Goal: Transaction & Acquisition: Purchase product/service

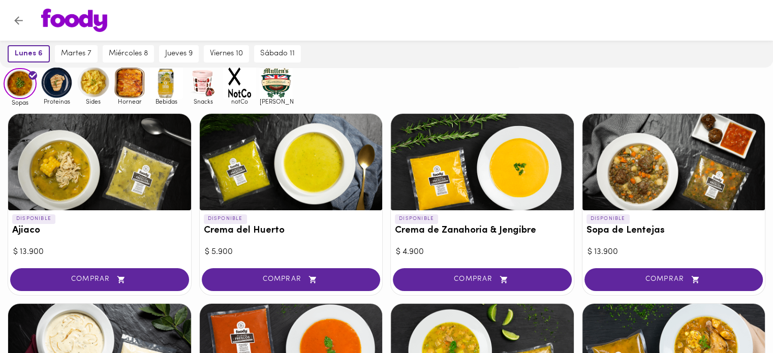
scroll to position [139, 0]
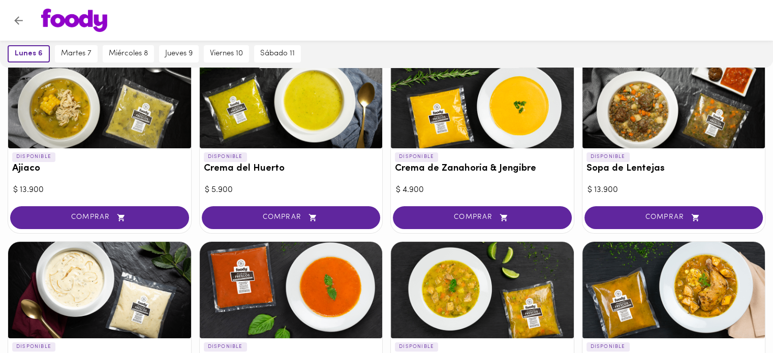
click at [704, 180] on div "DISPONIBLE Sopa de Lentejas" at bounding box center [674, 165] width 183 height 34
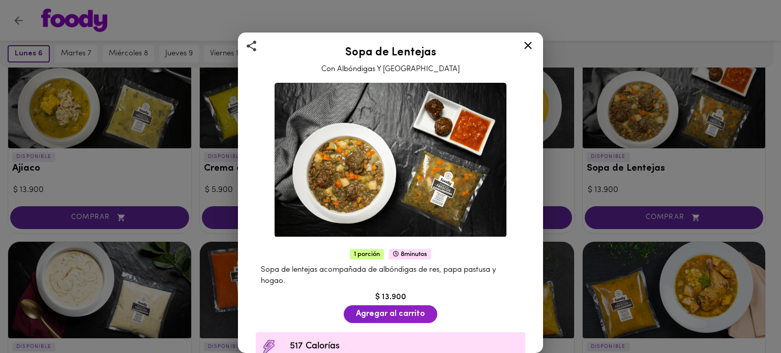
click at [524, 47] on icon at bounding box center [528, 45] width 13 height 13
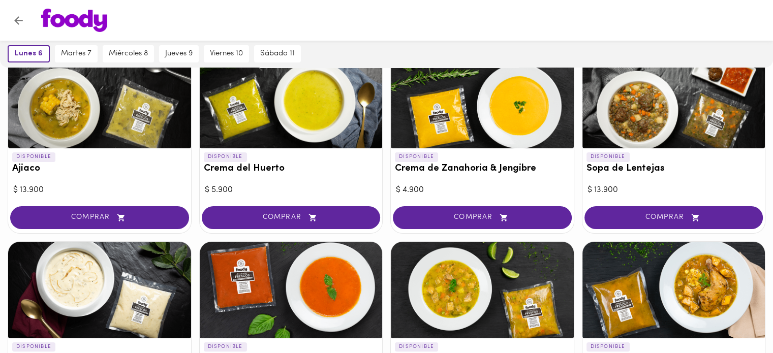
click at [487, 12] on div at bounding box center [396, 20] width 730 height 23
click at [509, 21] on div at bounding box center [396, 20] width 730 height 23
click at [421, 22] on div at bounding box center [396, 20] width 730 height 23
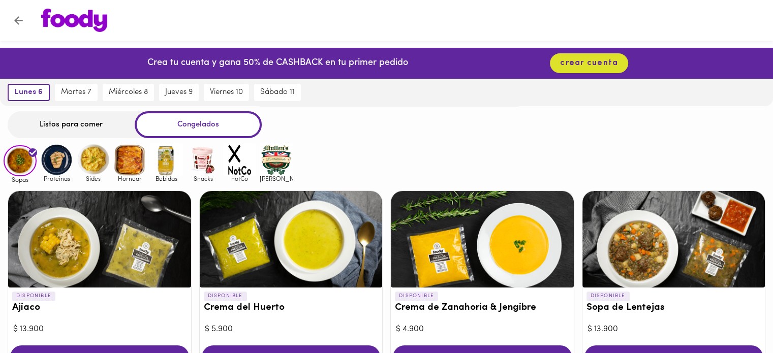
scroll to position [51, 0]
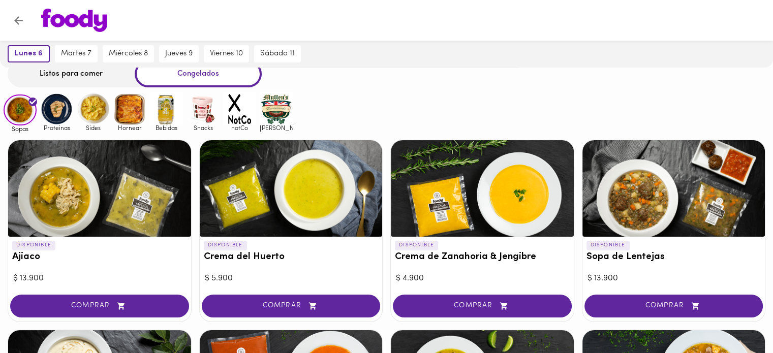
click at [414, 99] on div "Sopas Proteinas Sides Hornear Bebidas Snacks notCo [PERSON_NAME]" at bounding box center [386, 113] width 773 height 40
click at [636, 204] on div at bounding box center [674, 188] width 183 height 97
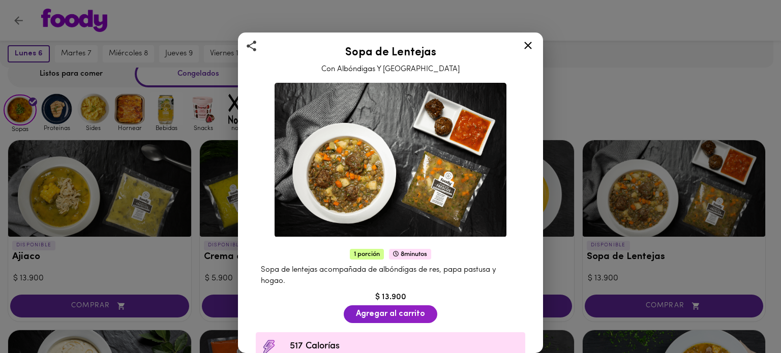
click at [659, 65] on div "Sopa de Lentejas Con Albóndigas Y Hogao 1 porción 8 minutos Sopa de lentejas ac…" at bounding box center [390, 176] width 781 height 353
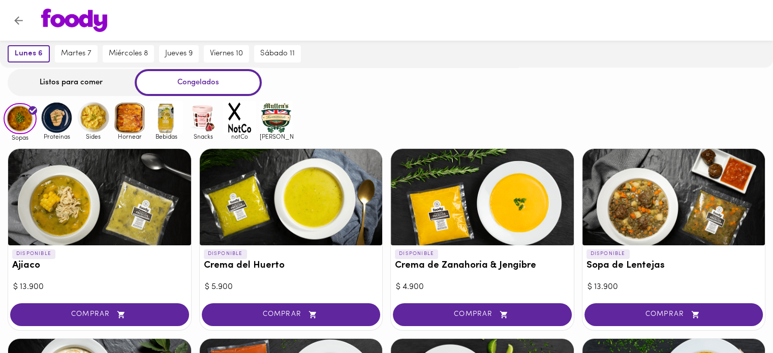
scroll to position [36, 0]
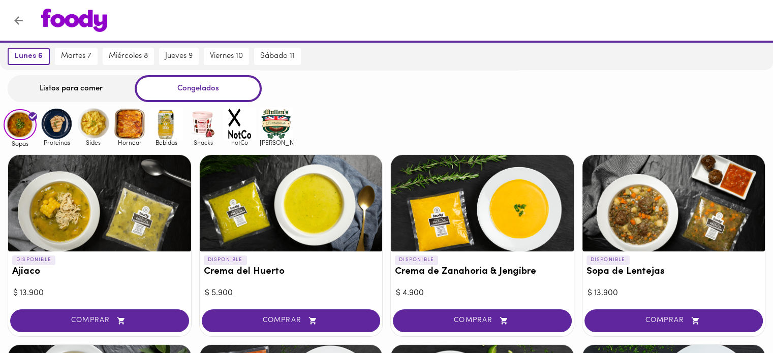
click at [607, 126] on div "Sopas Proteinas Sides Hornear Bebidas Snacks notCo [PERSON_NAME]" at bounding box center [386, 127] width 773 height 40
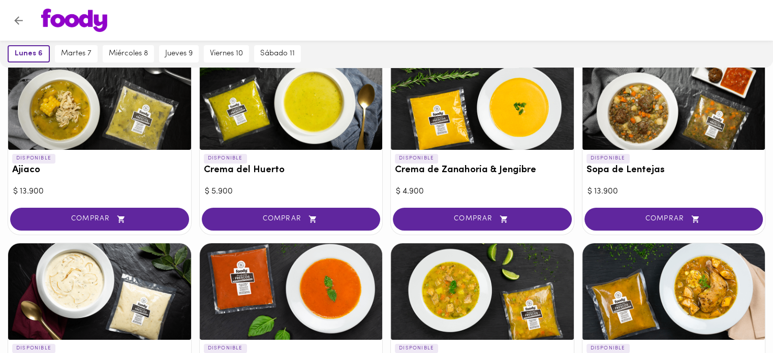
scroll to position [0, 0]
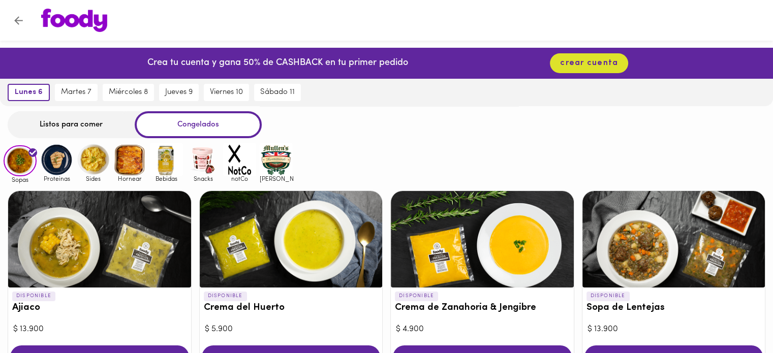
click at [57, 162] on img at bounding box center [56, 159] width 33 height 33
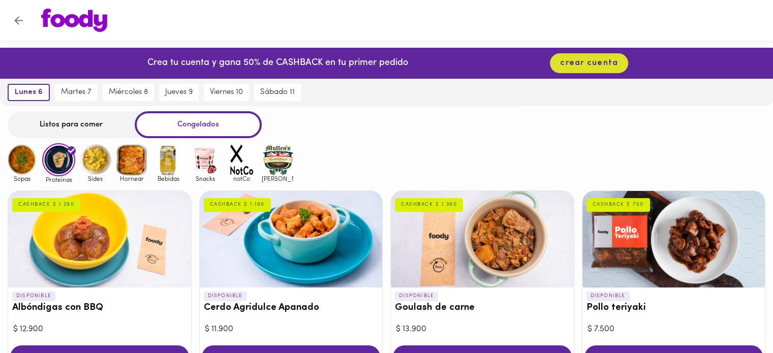
click at [94, 162] on img at bounding box center [95, 159] width 33 height 33
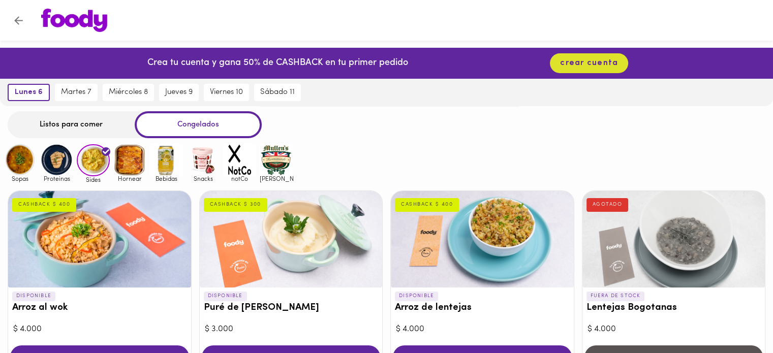
click at [127, 155] on img at bounding box center [129, 159] width 33 height 33
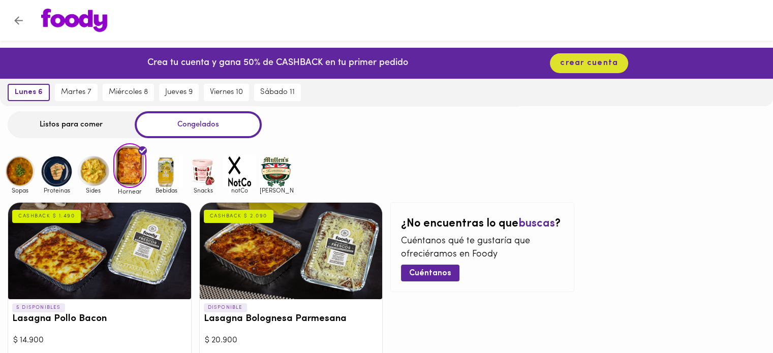
click at [12, 179] on img at bounding box center [20, 171] width 33 height 33
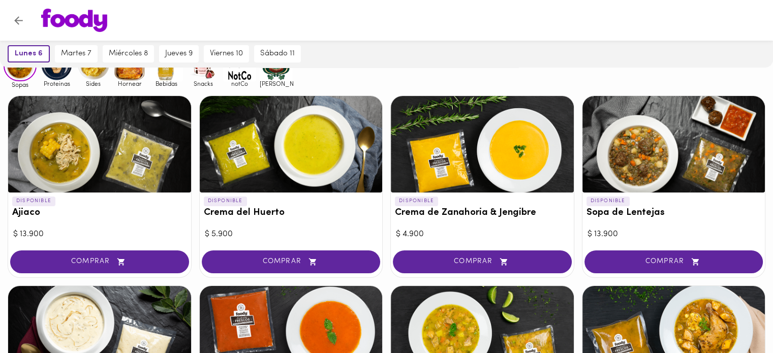
scroll to position [102, 0]
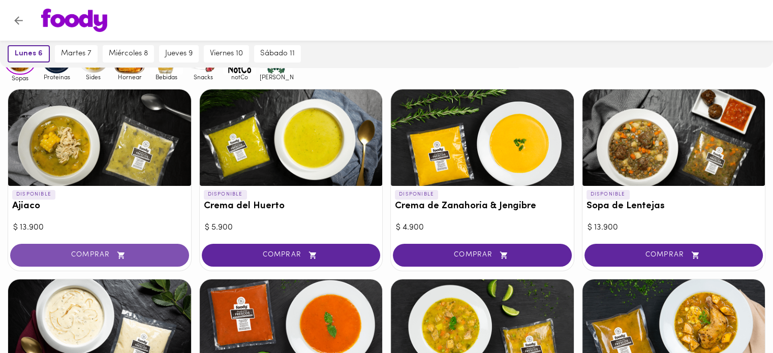
click at [102, 255] on span "COMPRAR" at bounding box center [100, 255] width 154 height 9
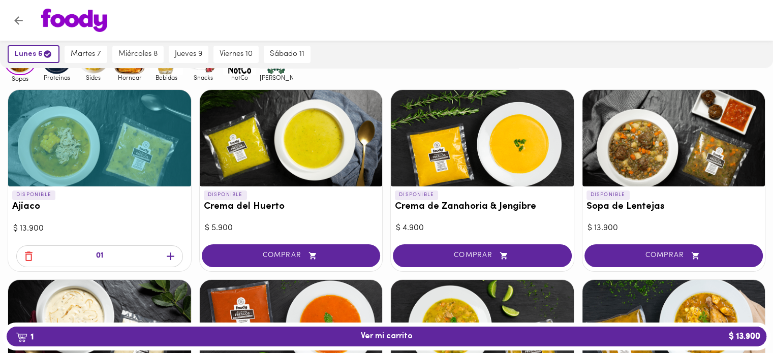
click at [169, 255] on icon "button" at bounding box center [170, 256] width 13 height 13
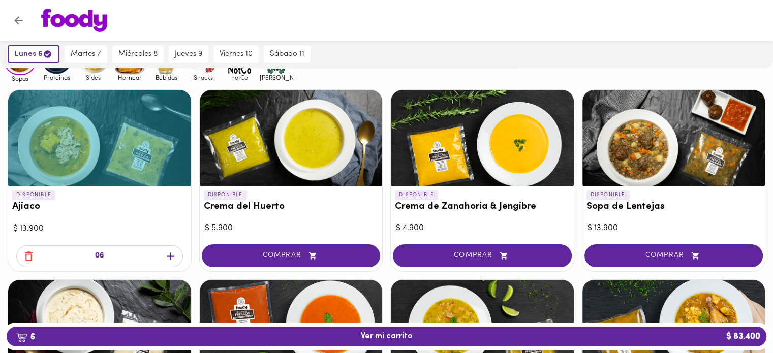
click at [490, 215] on div "DISPONIBLE Crema de Zanahoria & Jengibre" at bounding box center [482, 204] width 183 height 34
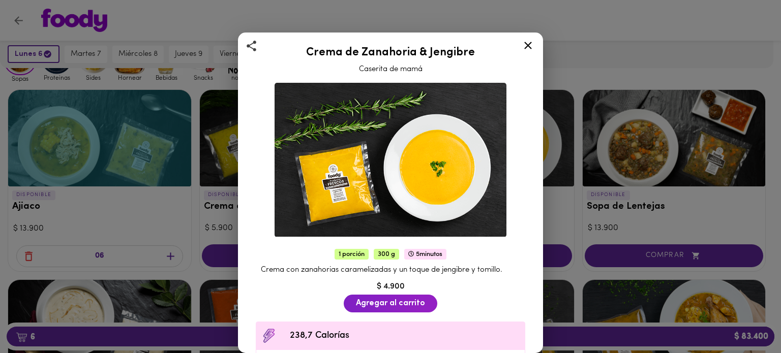
click at [532, 45] on icon at bounding box center [528, 45] width 13 height 13
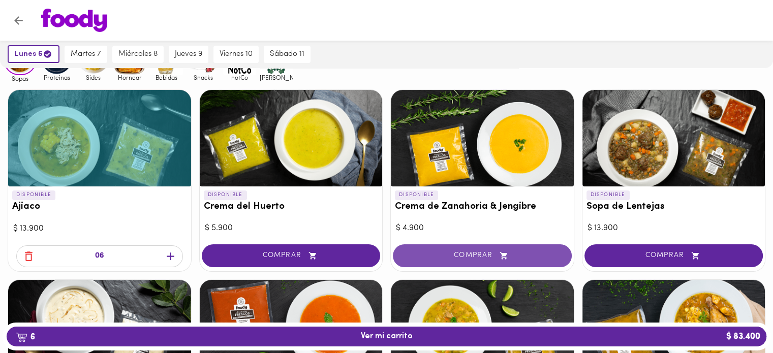
click at [469, 256] on span "COMPRAR" at bounding box center [483, 256] width 154 height 9
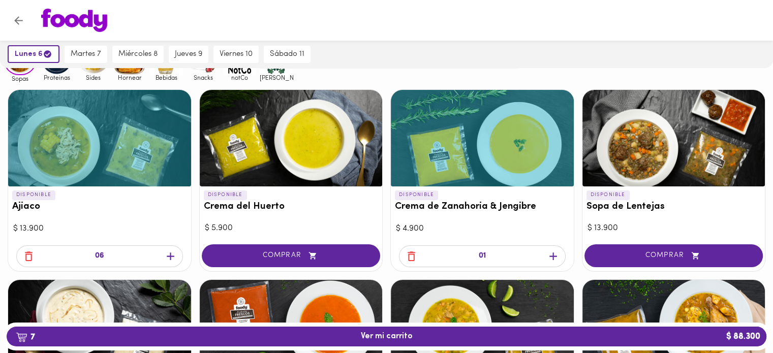
click at [556, 256] on icon "button" at bounding box center [554, 257] width 8 height 8
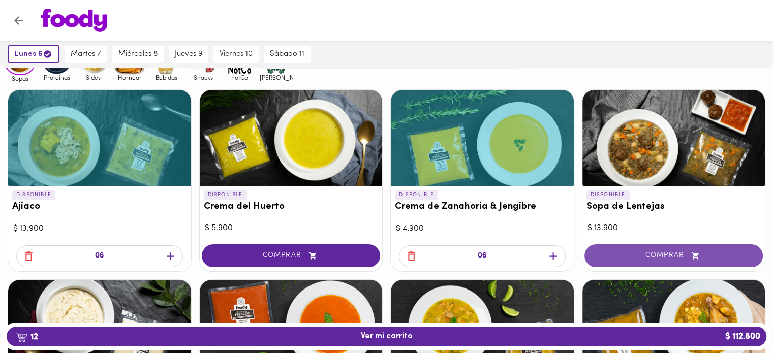
click at [658, 254] on span "COMPRAR" at bounding box center [674, 256] width 154 height 9
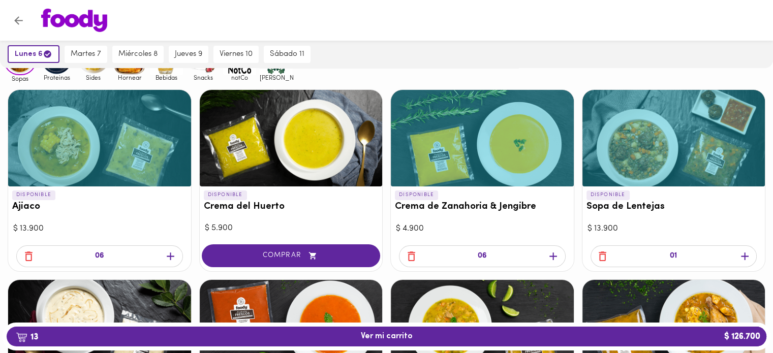
click at [748, 255] on icon "button" at bounding box center [745, 257] width 8 height 8
click at [747, 255] on icon "button" at bounding box center [745, 257] width 8 height 8
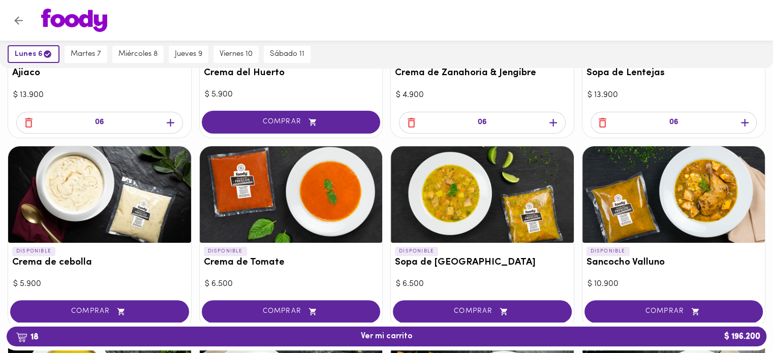
scroll to position [254, 0]
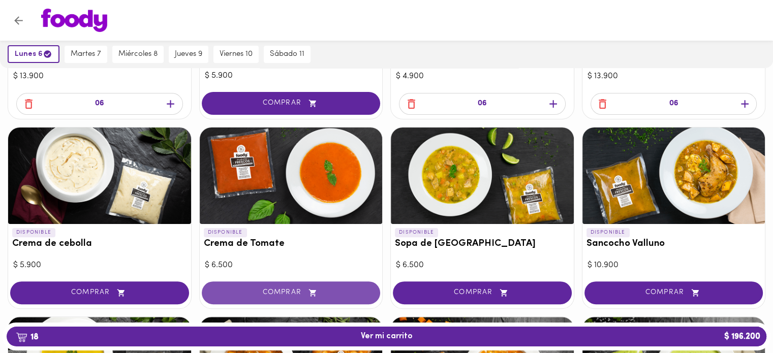
click at [282, 295] on span "COMPRAR" at bounding box center [292, 293] width 154 height 9
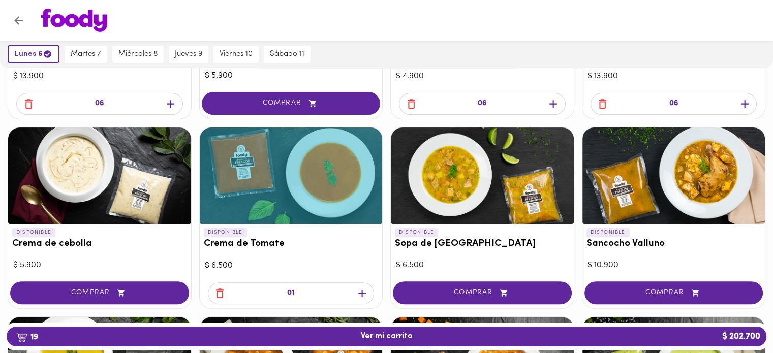
click at [361, 296] on icon "button" at bounding box center [362, 293] width 13 height 13
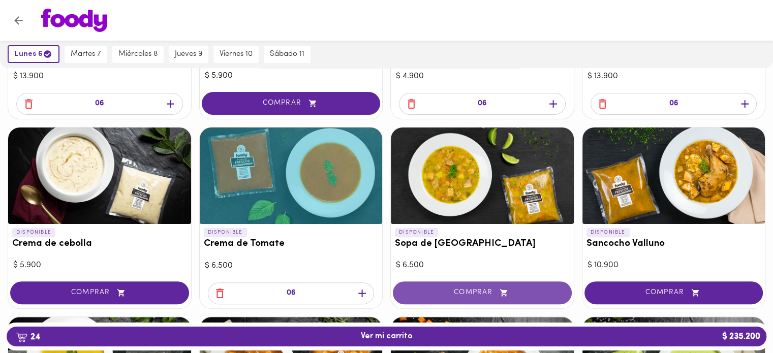
click at [486, 295] on span "COMPRAR" at bounding box center [483, 293] width 154 height 9
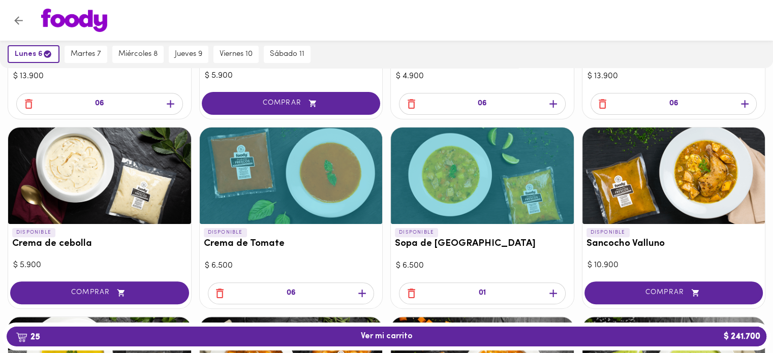
click at [550, 296] on icon "button" at bounding box center [553, 293] width 13 height 13
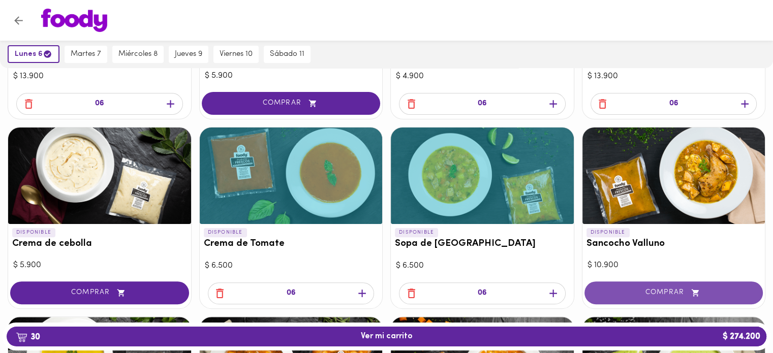
click at [673, 291] on span "COMPRAR" at bounding box center [674, 293] width 154 height 9
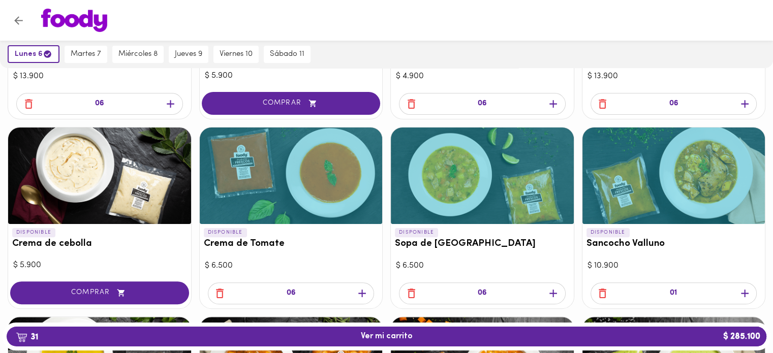
click at [743, 292] on icon "button" at bounding box center [745, 293] width 13 height 13
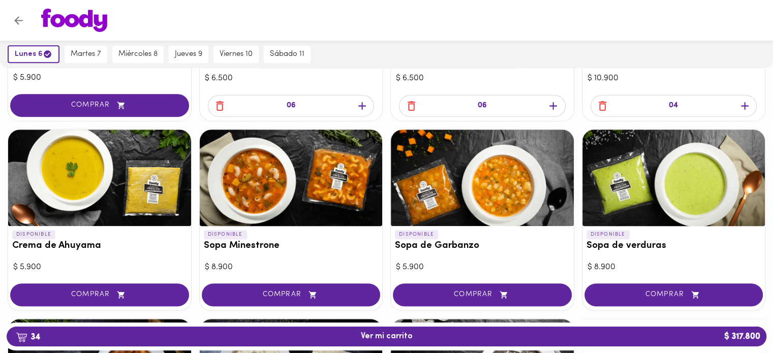
scroll to position [458, 0]
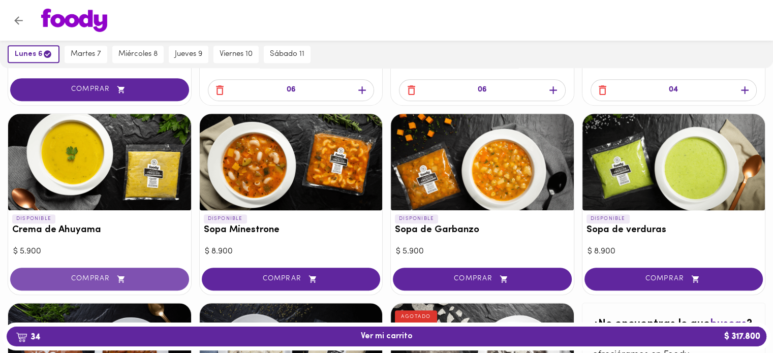
click at [105, 275] on span "COMPRAR" at bounding box center [100, 279] width 154 height 9
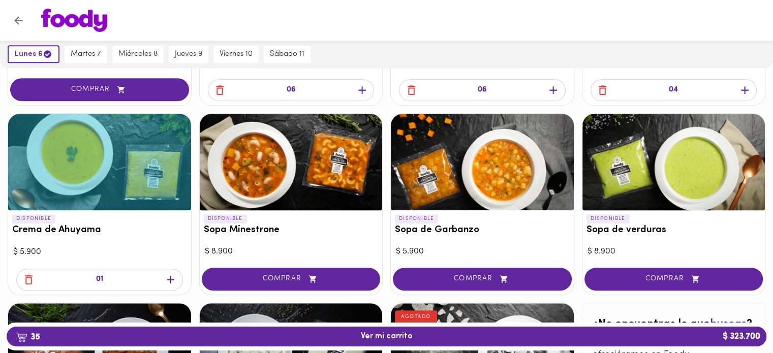
click at [174, 283] on icon "button" at bounding box center [170, 280] width 13 height 13
click at [171, 283] on icon "button" at bounding box center [170, 280] width 13 height 13
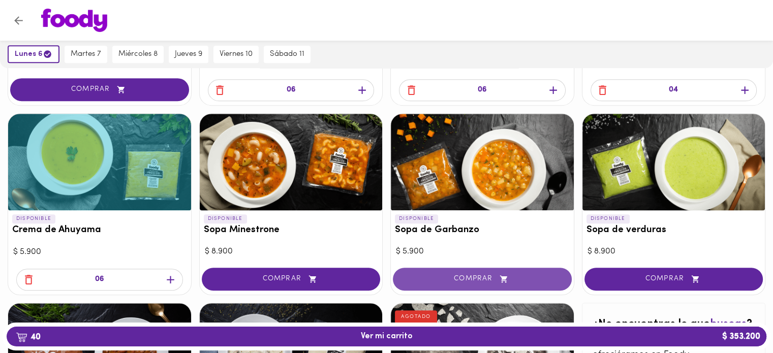
click at [485, 280] on span "COMPRAR" at bounding box center [483, 279] width 154 height 9
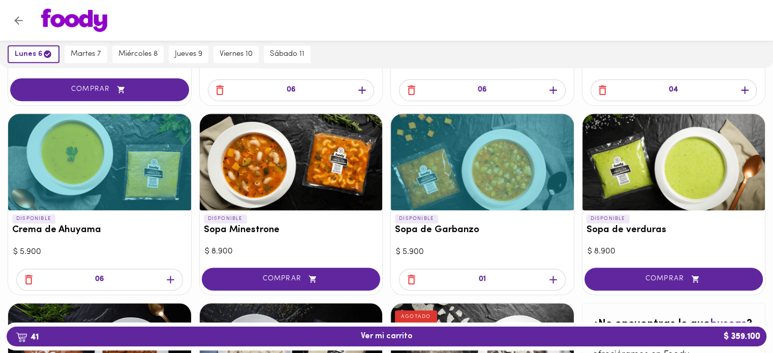
click at [552, 283] on icon "button" at bounding box center [553, 280] width 13 height 13
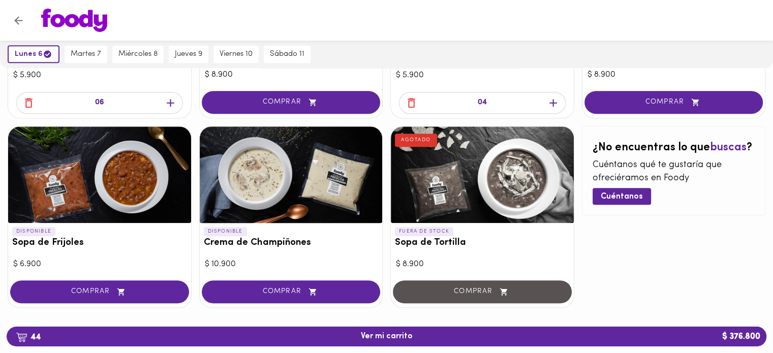
scroll to position [646, 0]
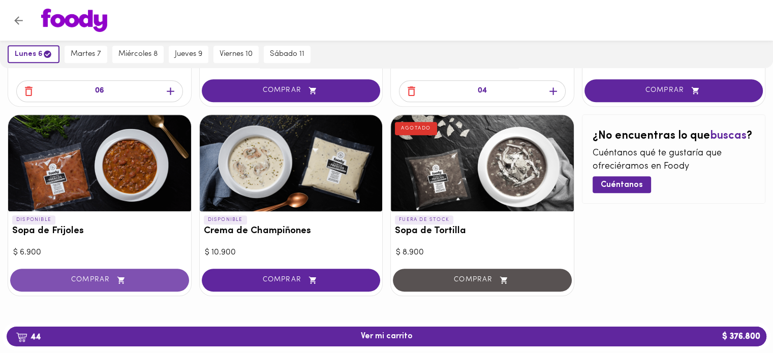
click at [91, 280] on span "COMPRAR" at bounding box center [100, 280] width 154 height 9
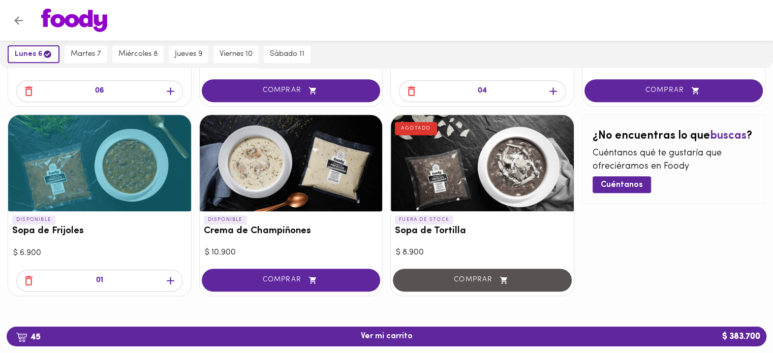
click at [171, 283] on icon "button" at bounding box center [171, 281] width 8 height 8
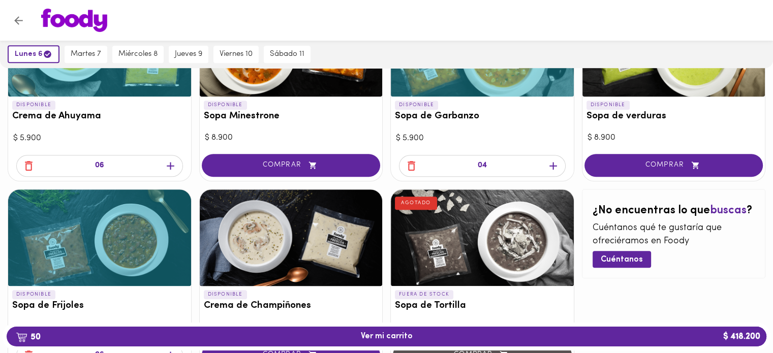
scroll to position [595, 0]
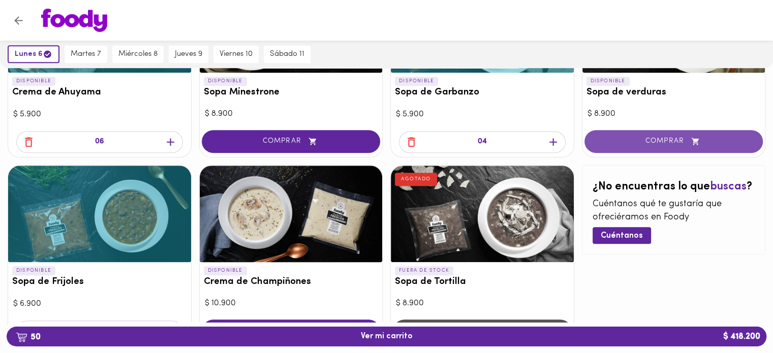
click at [665, 147] on button "COMPRAR" at bounding box center [674, 141] width 179 height 23
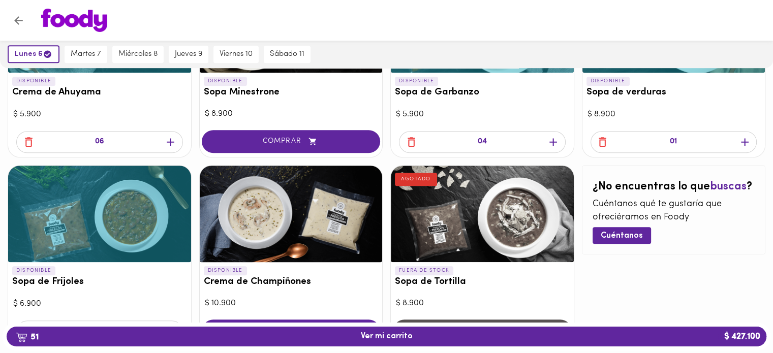
click at [603, 141] on icon "button" at bounding box center [602, 142] width 13 height 13
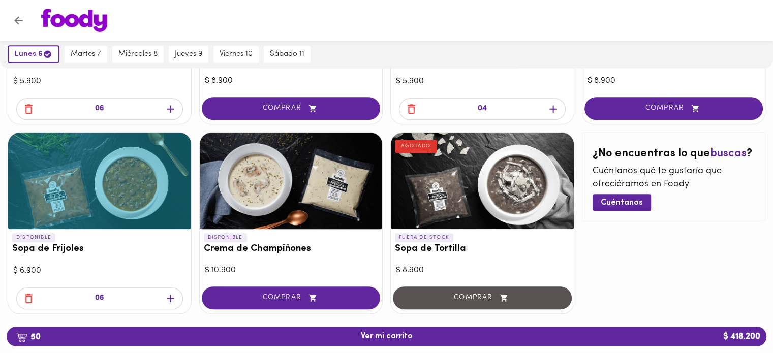
scroll to position [646, 0]
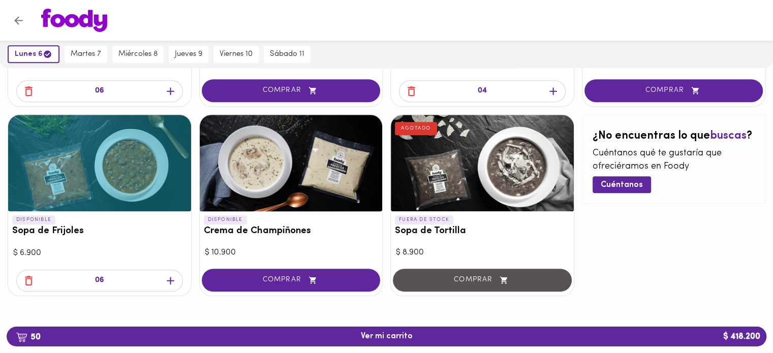
click at [473, 279] on div "COMPRAR" at bounding box center [482, 281] width 183 height 29
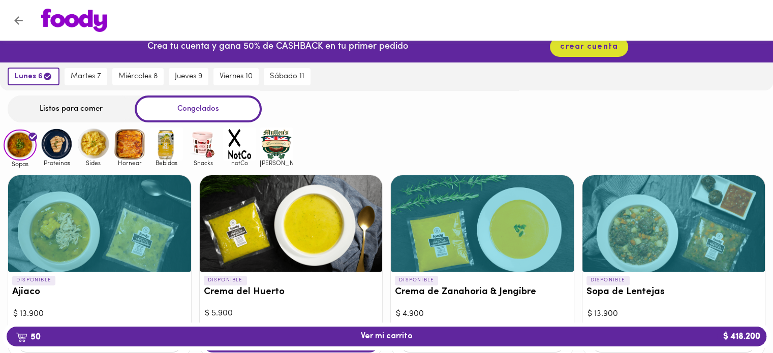
scroll to position [0, 0]
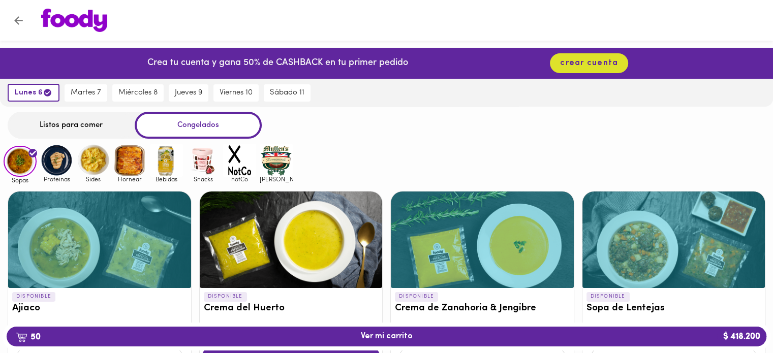
click at [94, 160] on img at bounding box center [93, 160] width 33 height 33
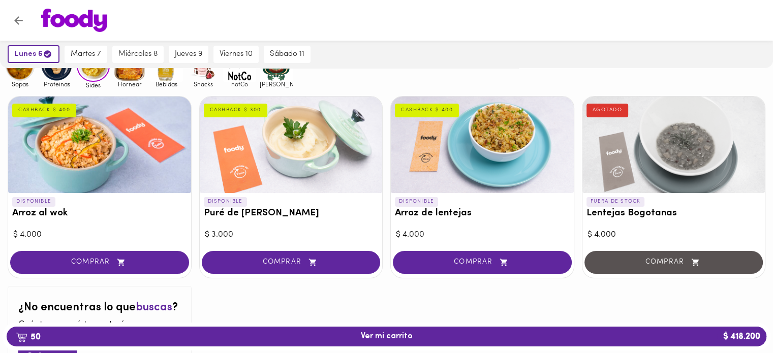
scroll to position [102, 0]
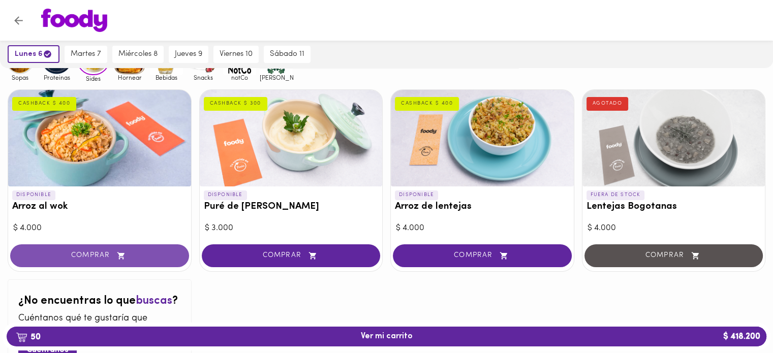
click at [93, 255] on span "COMPRAR" at bounding box center [100, 256] width 154 height 9
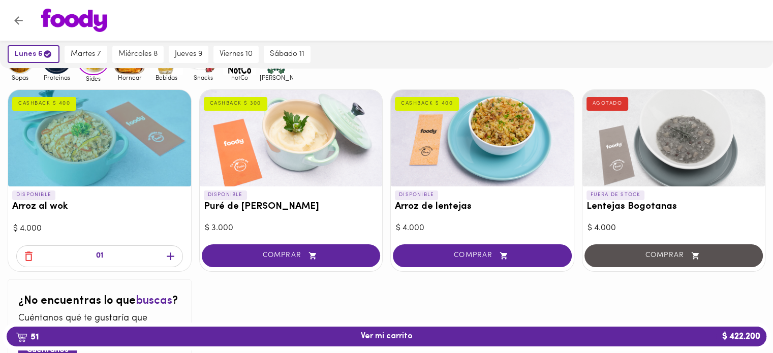
click at [167, 258] on icon "button" at bounding box center [170, 256] width 13 height 13
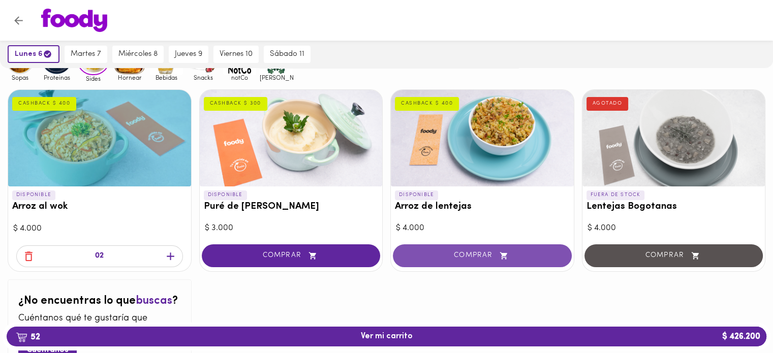
click at [487, 254] on span "COMPRAR" at bounding box center [483, 256] width 154 height 9
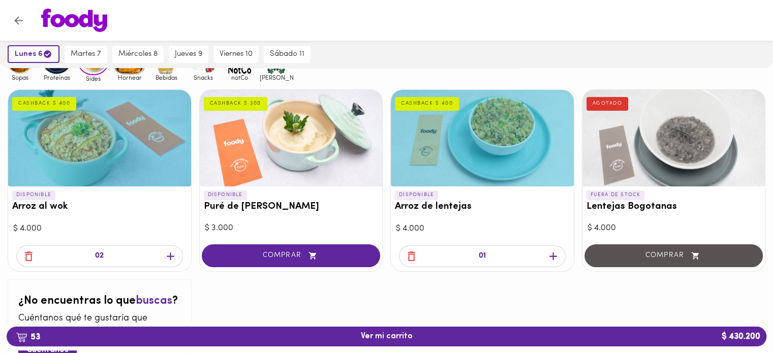
click at [552, 256] on icon "button" at bounding box center [554, 257] width 8 height 8
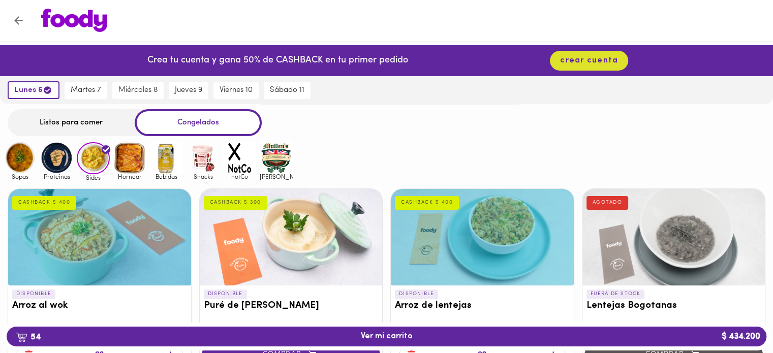
scroll to position [0, 0]
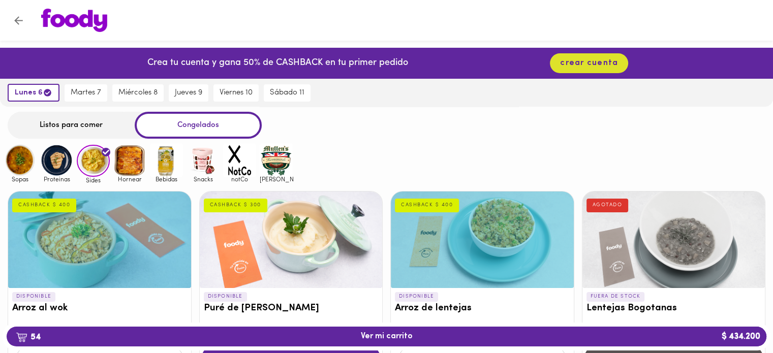
click at [123, 170] on img at bounding box center [129, 160] width 33 height 33
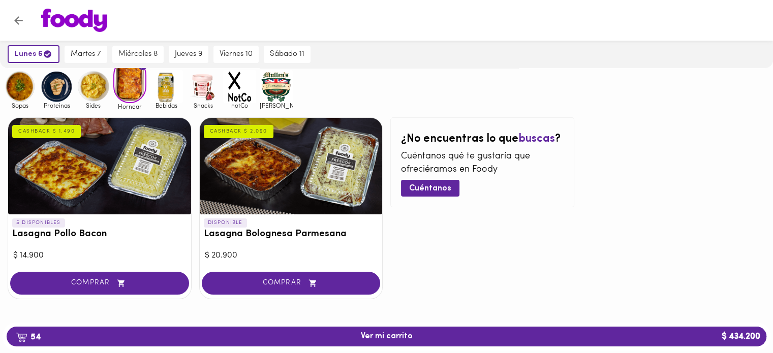
scroll to position [89, 0]
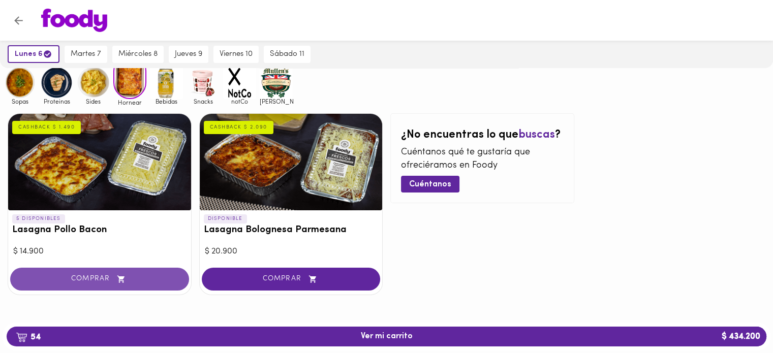
click at [97, 282] on span "COMPRAR" at bounding box center [100, 279] width 154 height 9
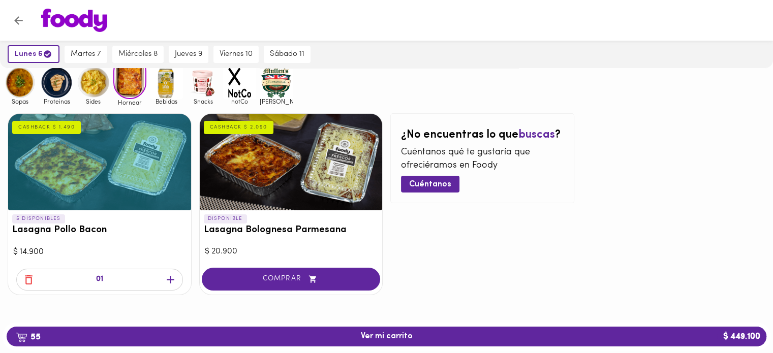
click at [170, 282] on icon "button" at bounding box center [171, 280] width 8 height 8
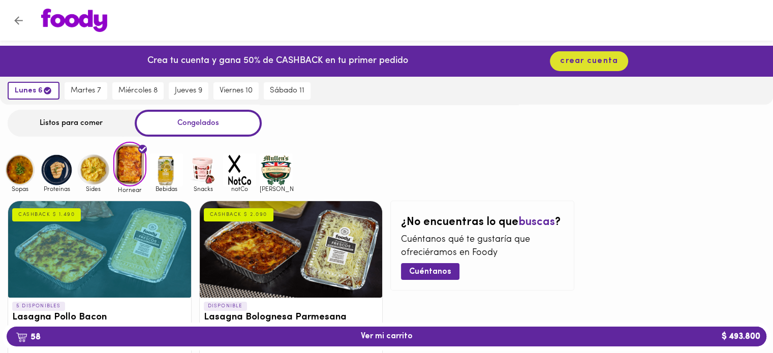
scroll to position [0, 0]
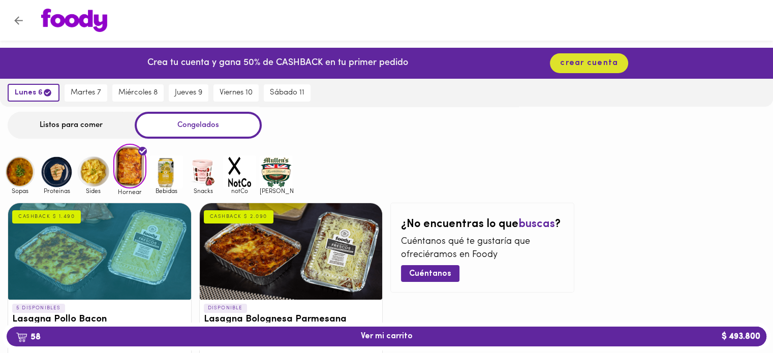
click at [52, 170] on img at bounding box center [56, 172] width 33 height 33
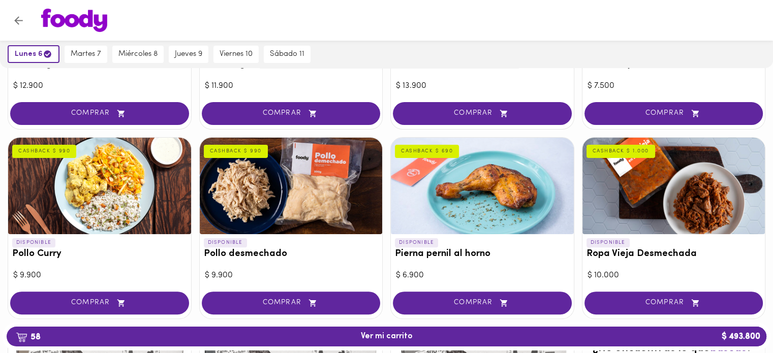
scroll to position [254, 0]
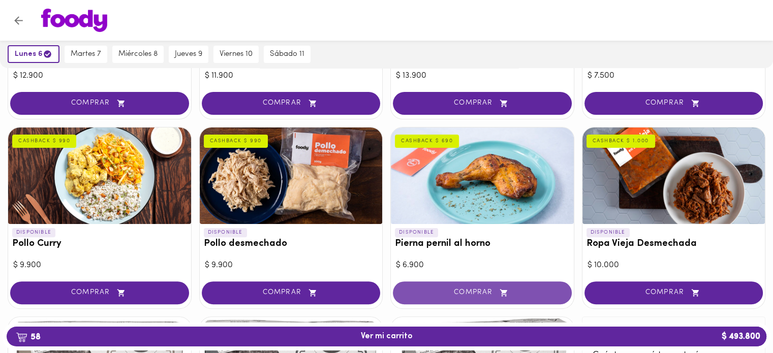
click at [487, 295] on span "COMPRAR" at bounding box center [483, 293] width 154 height 9
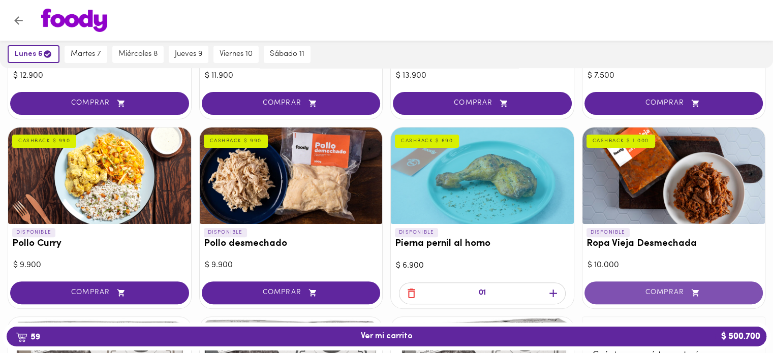
click at [672, 289] on span "COMPRAR" at bounding box center [674, 293] width 154 height 9
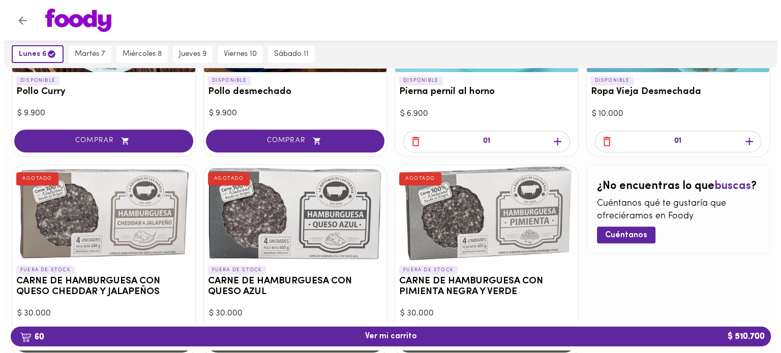
scroll to position [407, 0]
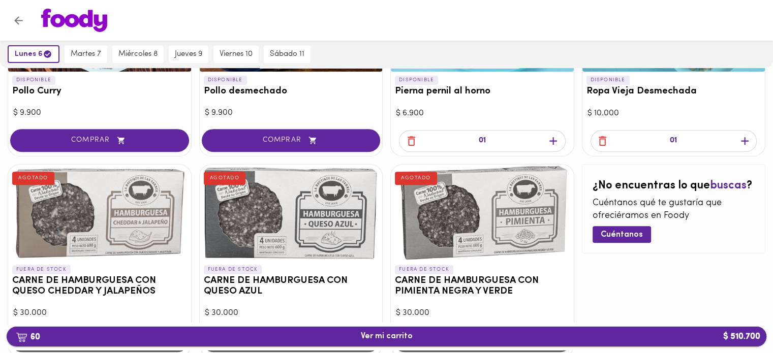
click at [386, 338] on span "60 Ver mi carrito $ 510.700" at bounding box center [387, 337] width 52 height 10
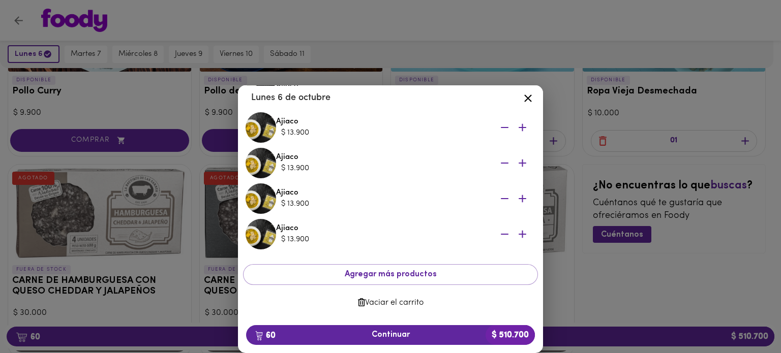
scroll to position [2339, 0]
click at [402, 338] on span "60 Continuar $ 510.700" at bounding box center [390, 335] width 273 height 10
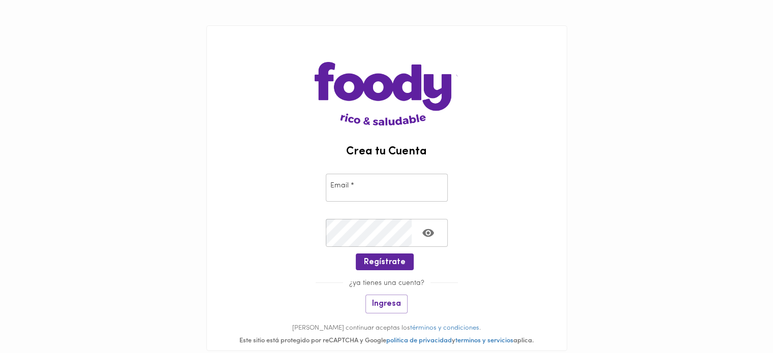
type input "[EMAIL_ADDRESS][DOMAIN_NAME]"
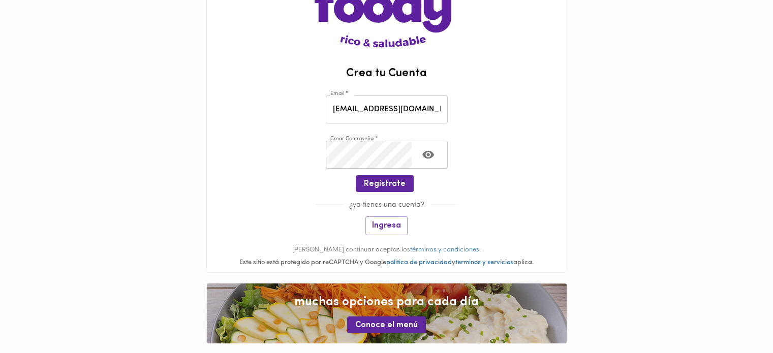
scroll to position [94, 0]
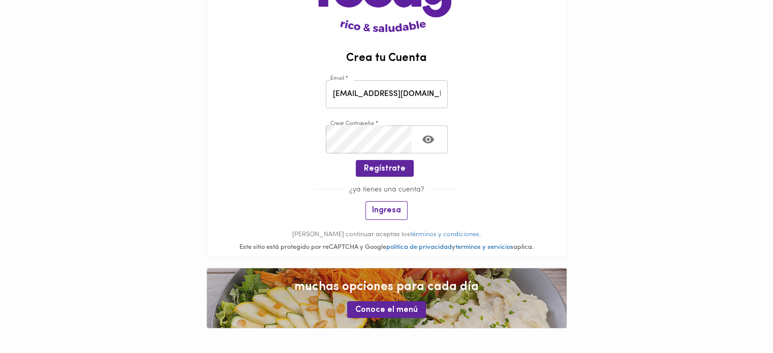
click at [392, 214] on span "Ingresa" at bounding box center [386, 211] width 29 height 10
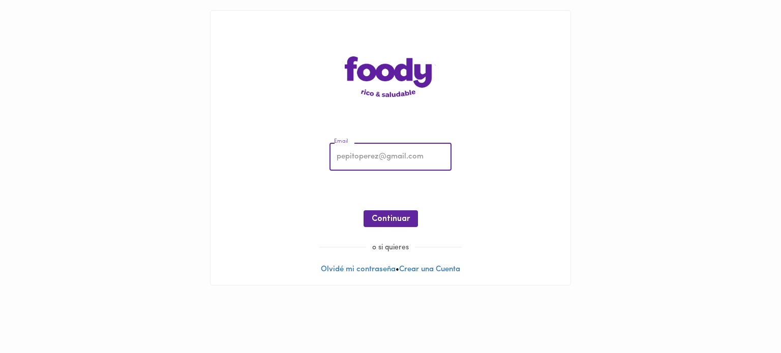
click at [415, 152] on input "email" at bounding box center [390, 157] width 122 height 28
click at [366, 156] on input "email" at bounding box center [390, 157] width 122 height 28
click at [382, 152] on input "email" at bounding box center [390, 157] width 122 height 28
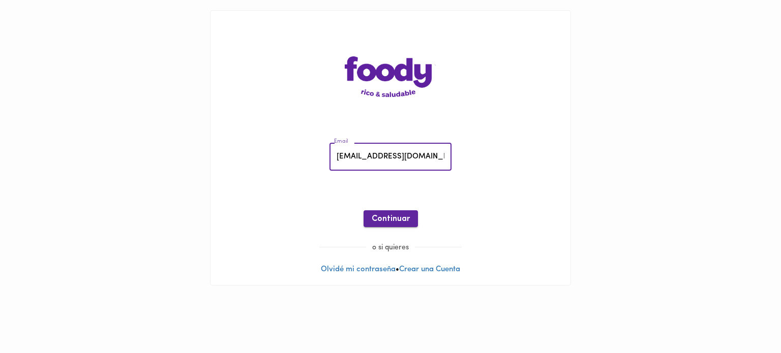
type input "[EMAIL_ADDRESS][DOMAIN_NAME]"
click at [388, 221] on span "Continuar" at bounding box center [391, 220] width 38 height 10
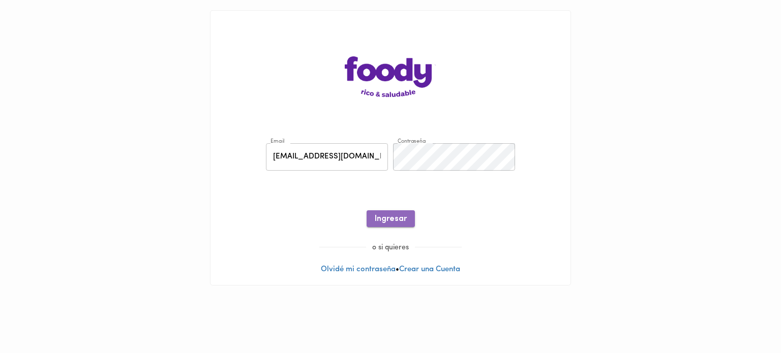
click at [394, 217] on span "Ingresar" at bounding box center [391, 220] width 32 height 10
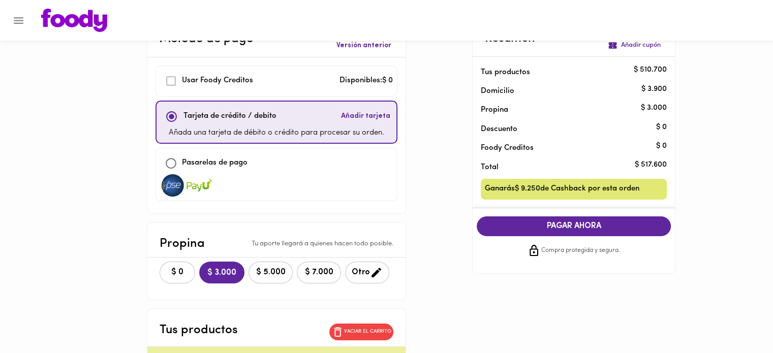
scroll to position [51, 0]
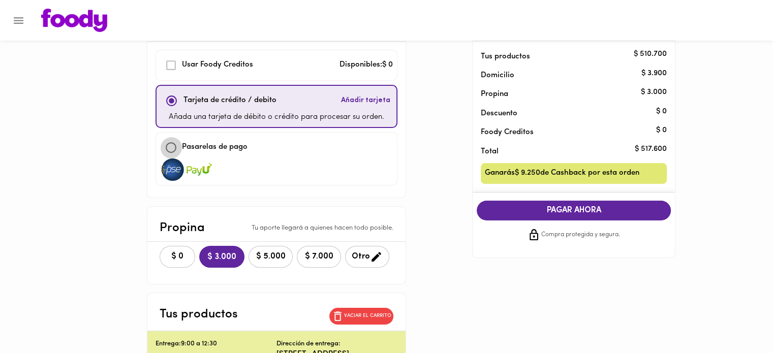
click at [160, 148] on input "checkbox" at bounding box center [171, 148] width 22 height 22
checkbox input "true"
checkbox input "false"
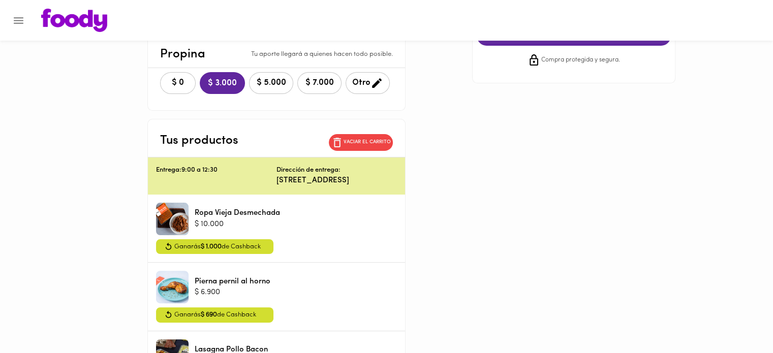
scroll to position [209, 0]
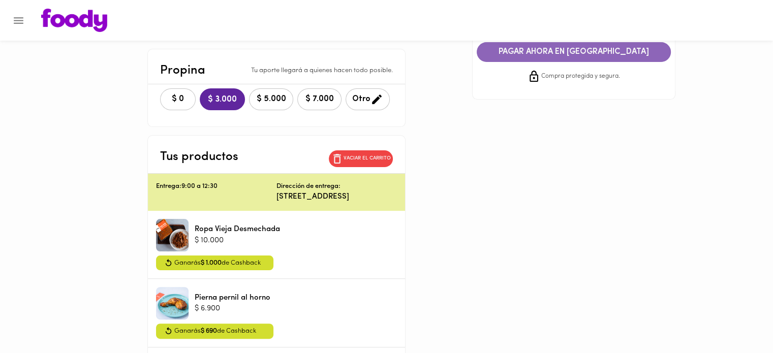
click at [570, 54] on span "PAGAR AHORA EN [GEOGRAPHIC_DATA]" at bounding box center [574, 52] width 174 height 10
